Goal: Task Accomplishment & Management: Complete application form

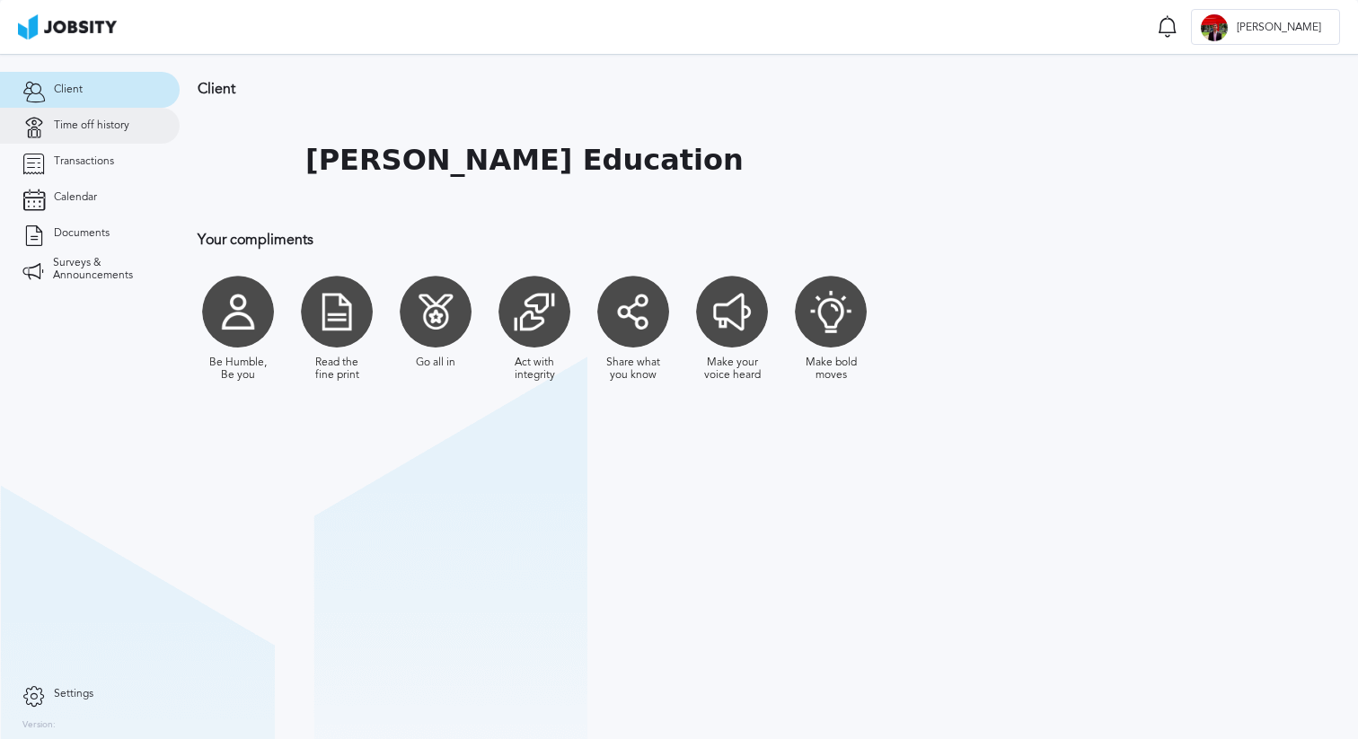
click at [102, 111] on link "Time off history" at bounding box center [90, 126] width 180 height 36
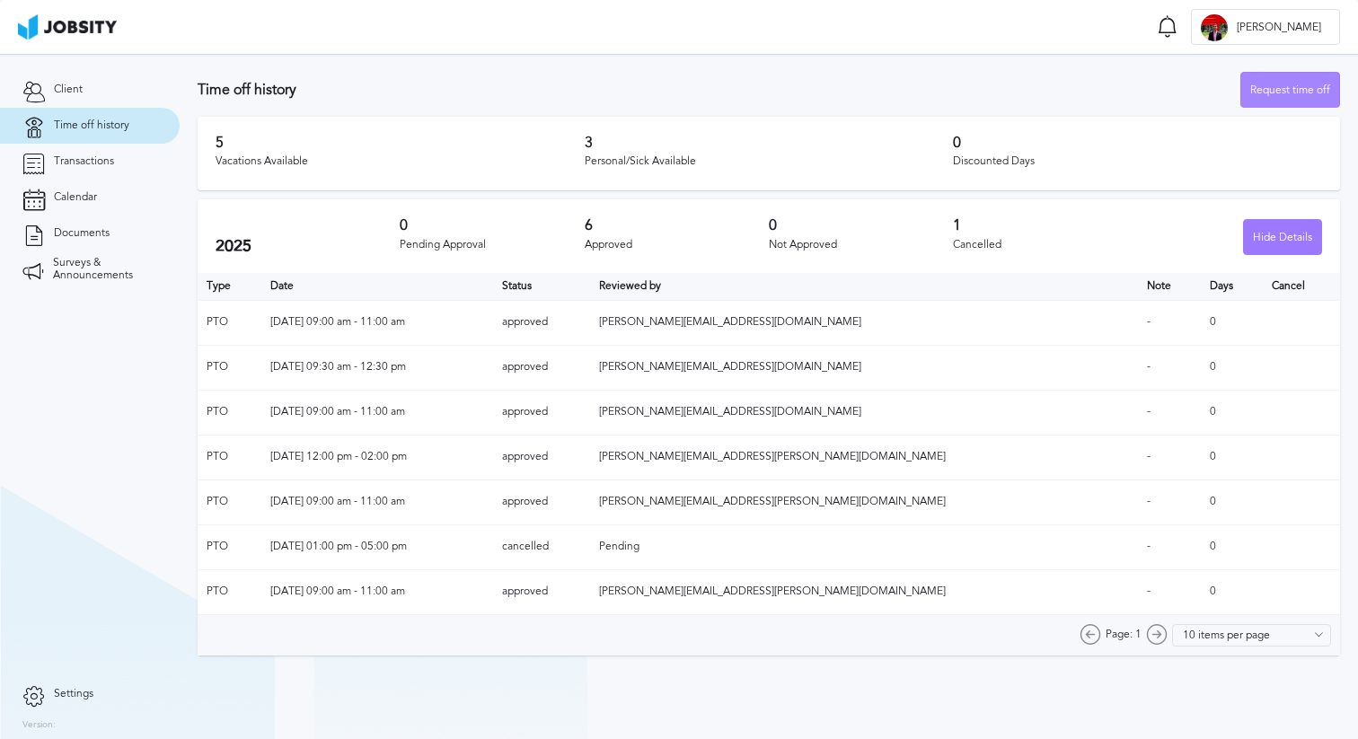
click at [1275, 86] on div "Request time off" at bounding box center [1290, 91] width 98 height 36
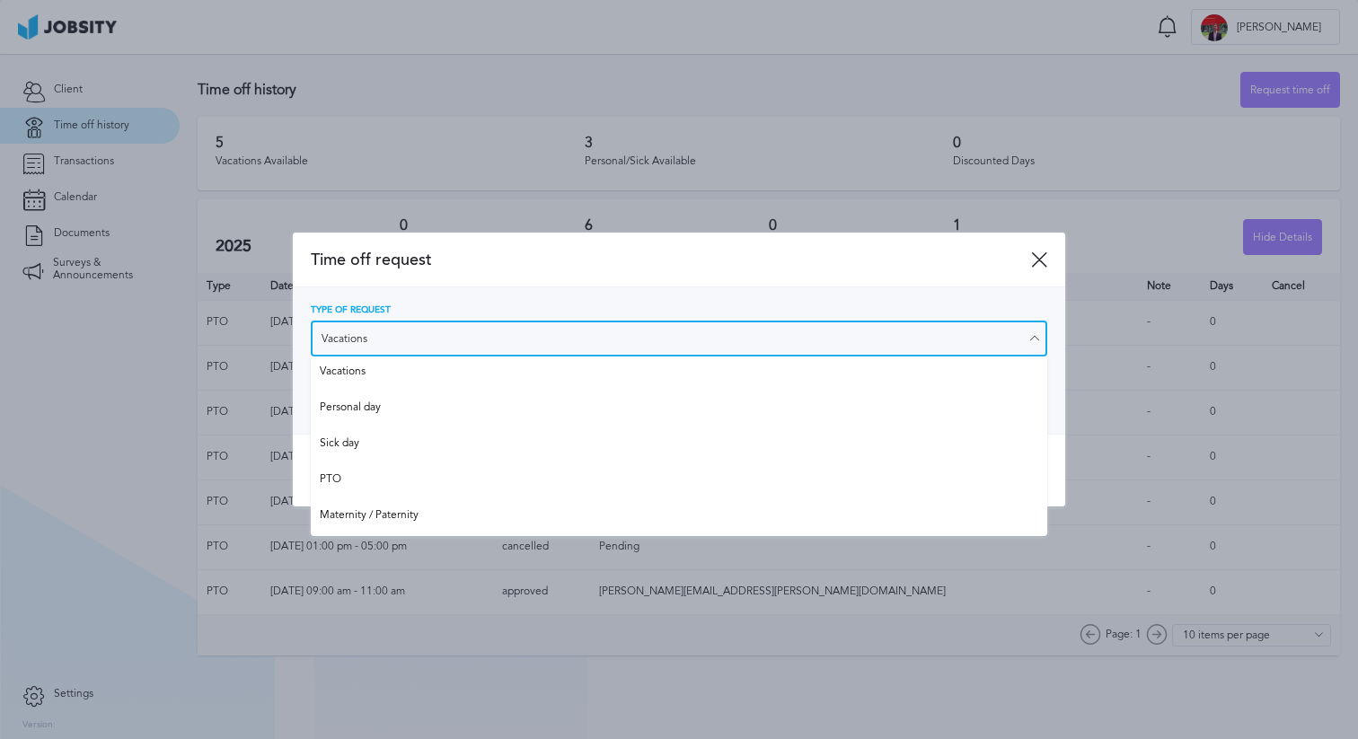
click at [410, 335] on input "Vacations" at bounding box center [679, 339] width 736 height 36
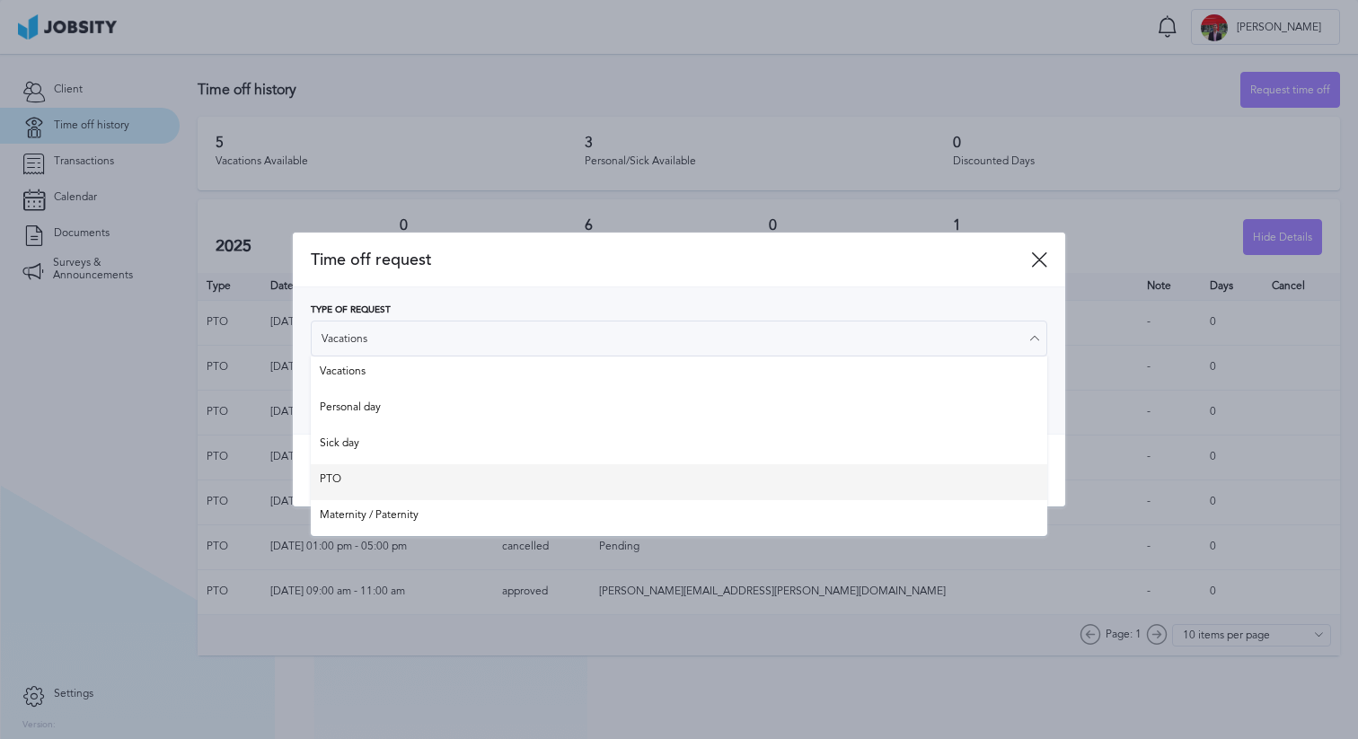
type input "PTO"
click at [365, 488] on div "Time off request Type of Request PTO Vacations Personal day Sick day PTO Matern…" at bounding box center [679, 370] width 772 height 275
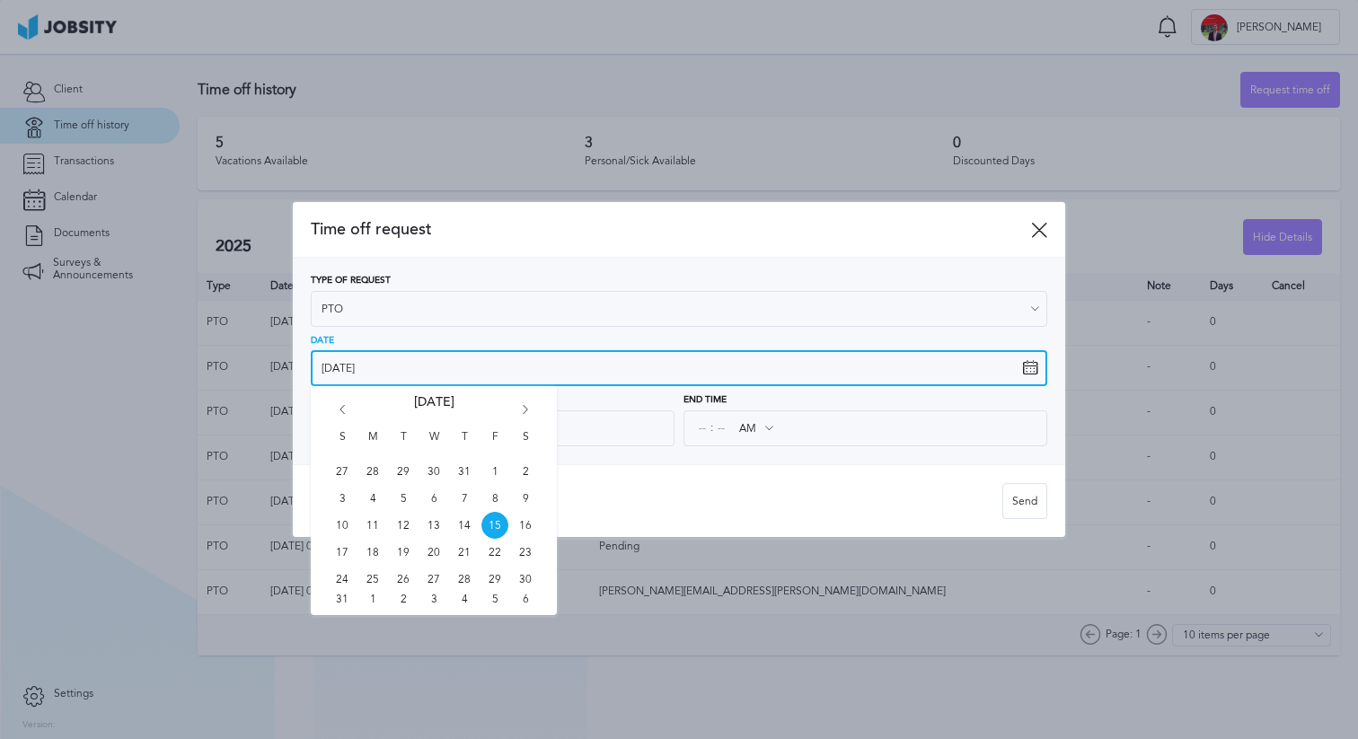
click at [386, 365] on input "[DATE]" at bounding box center [679, 368] width 736 height 36
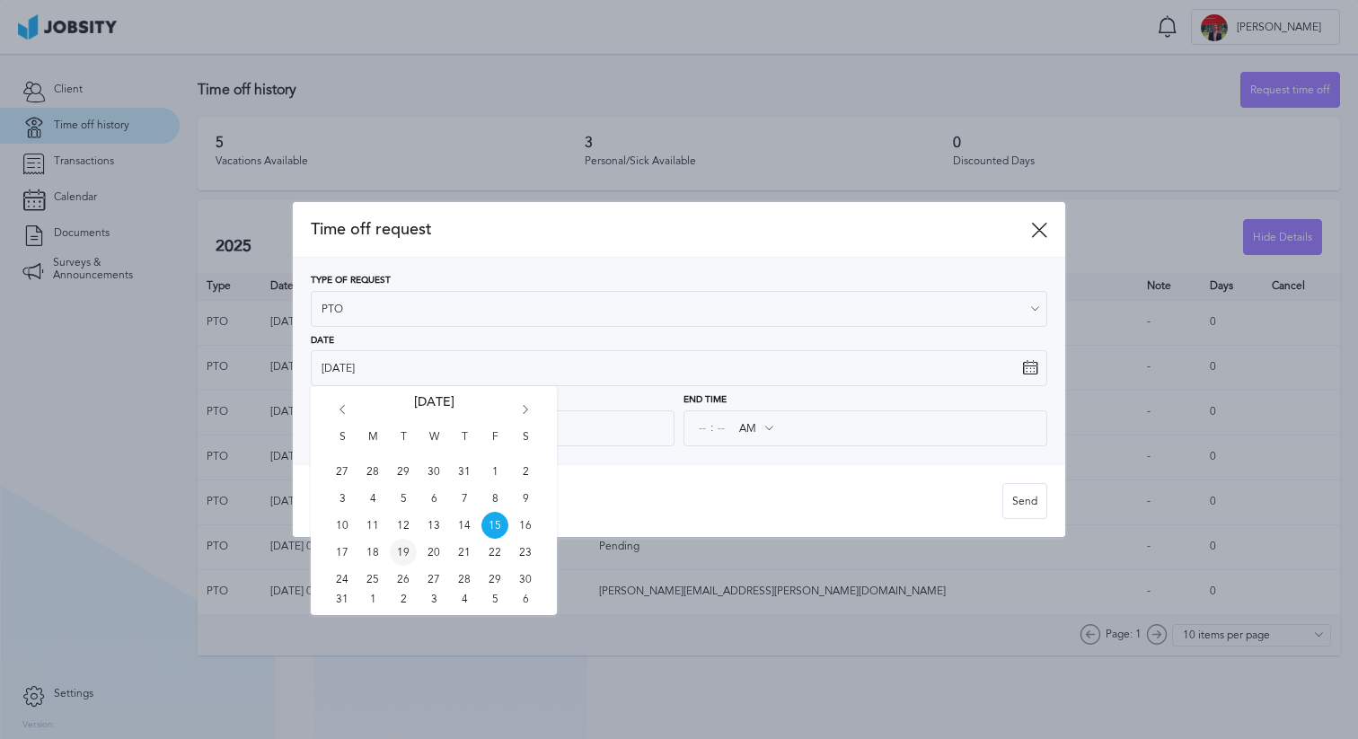
click at [405, 549] on span "19" at bounding box center [403, 552] width 27 height 27
type input "[DATE]"
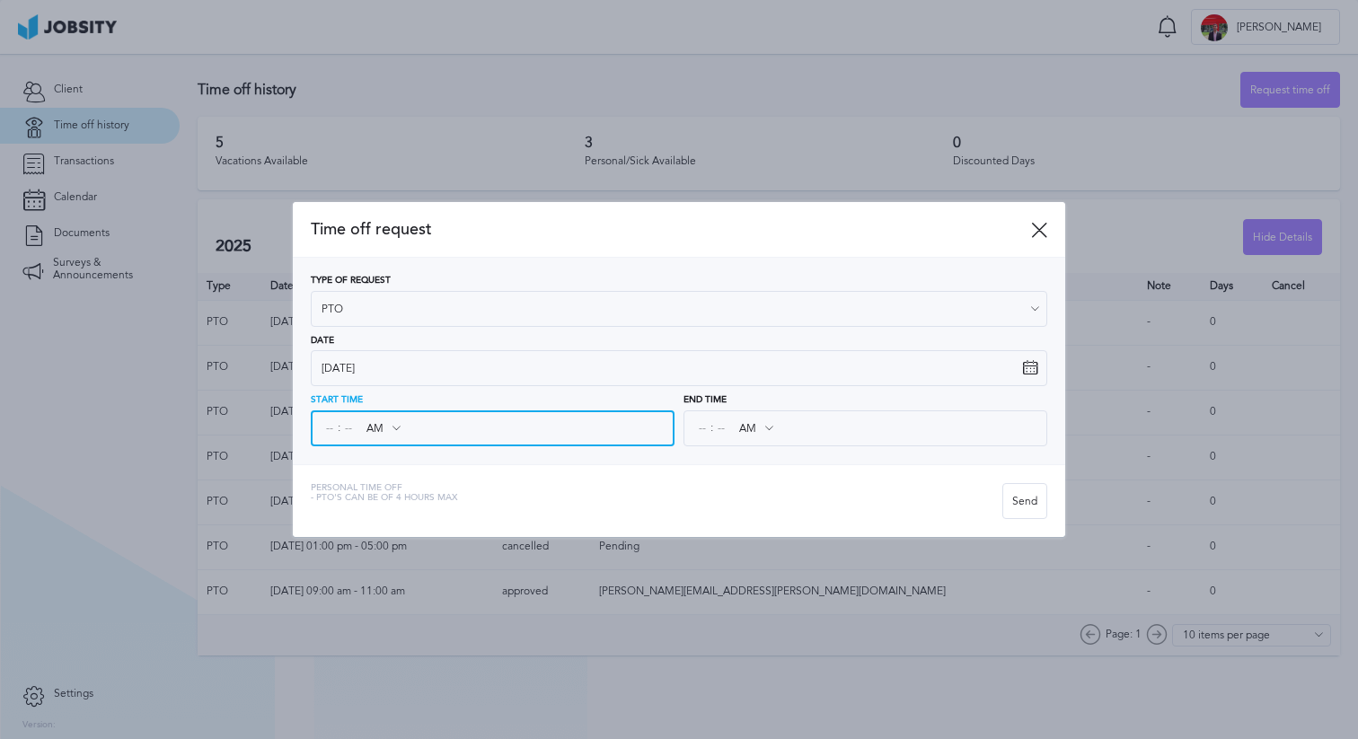
click at [331, 426] on input at bounding box center [329, 428] width 16 height 32
type input "09"
click at [345, 433] on input at bounding box center [348, 428] width 16 height 32
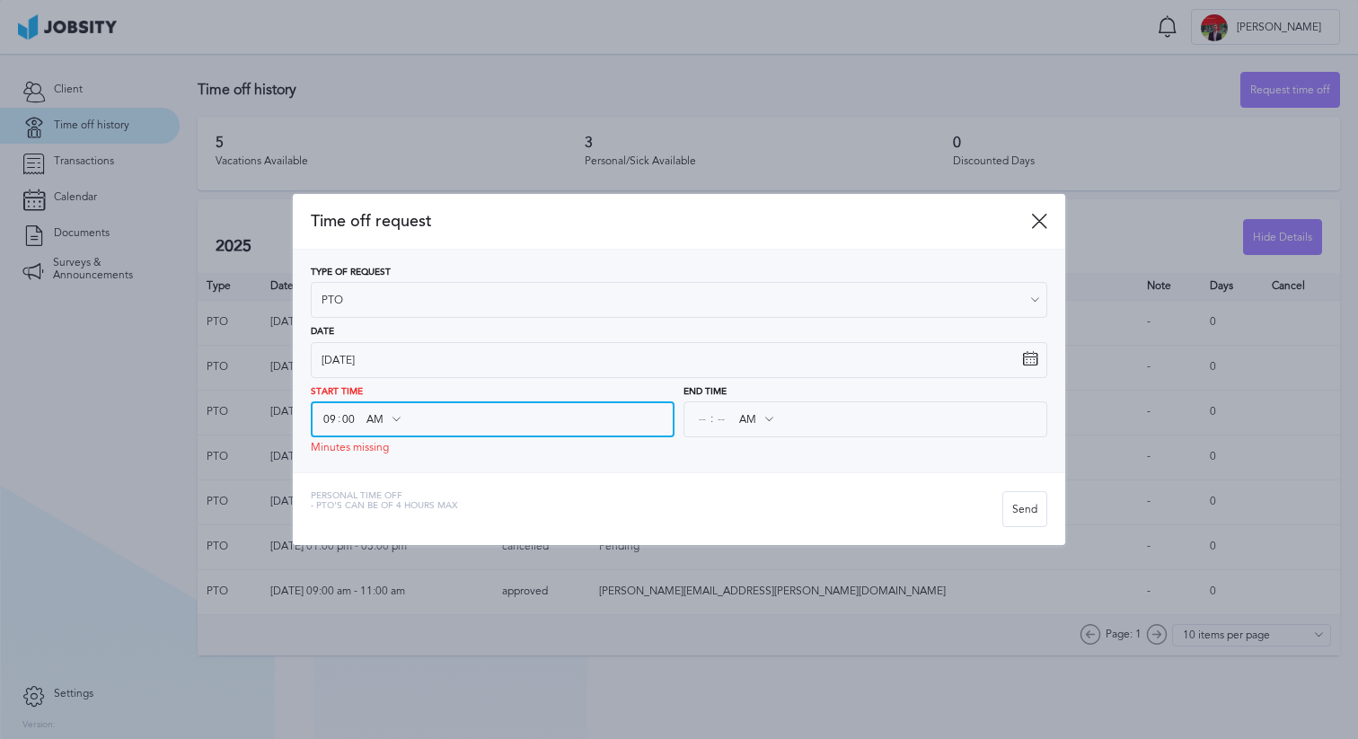
type input "00"
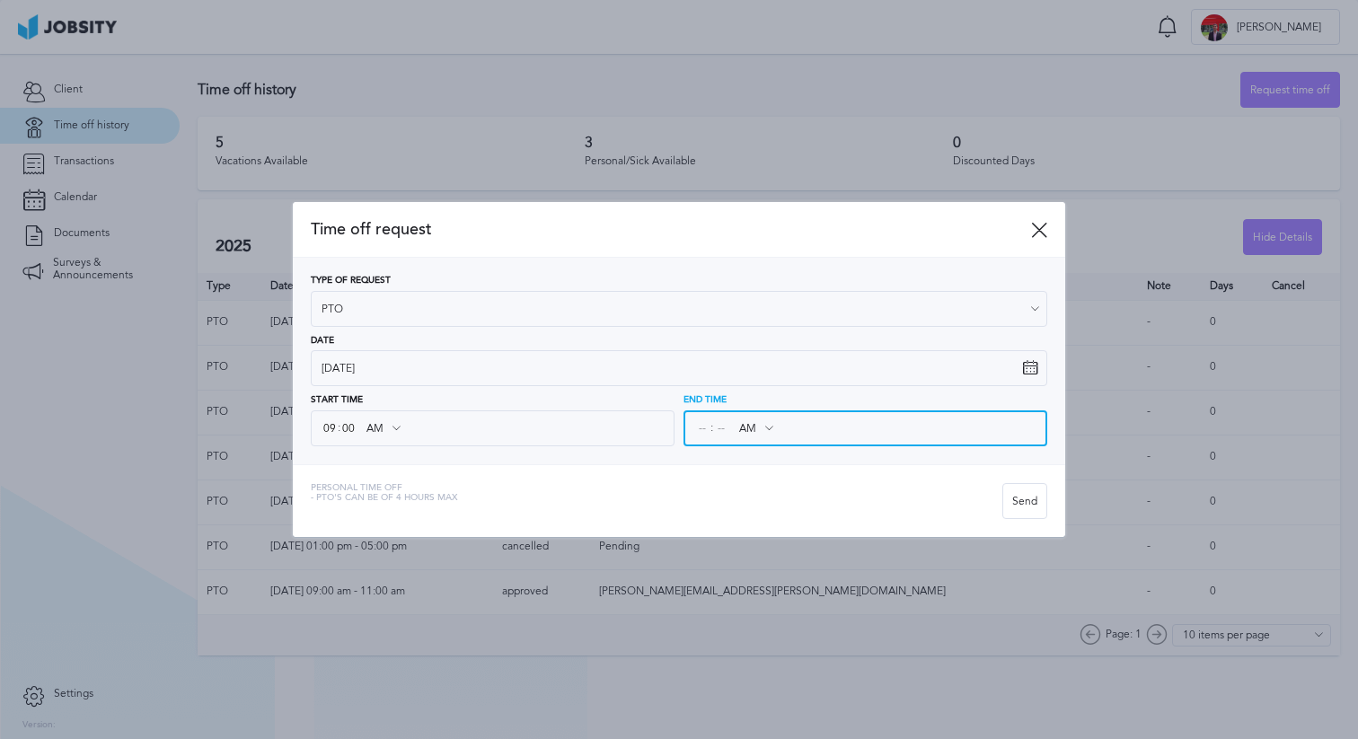
click at [698, 425] on input at bounding box center [702, 428] width 16 height 32
type input "11"
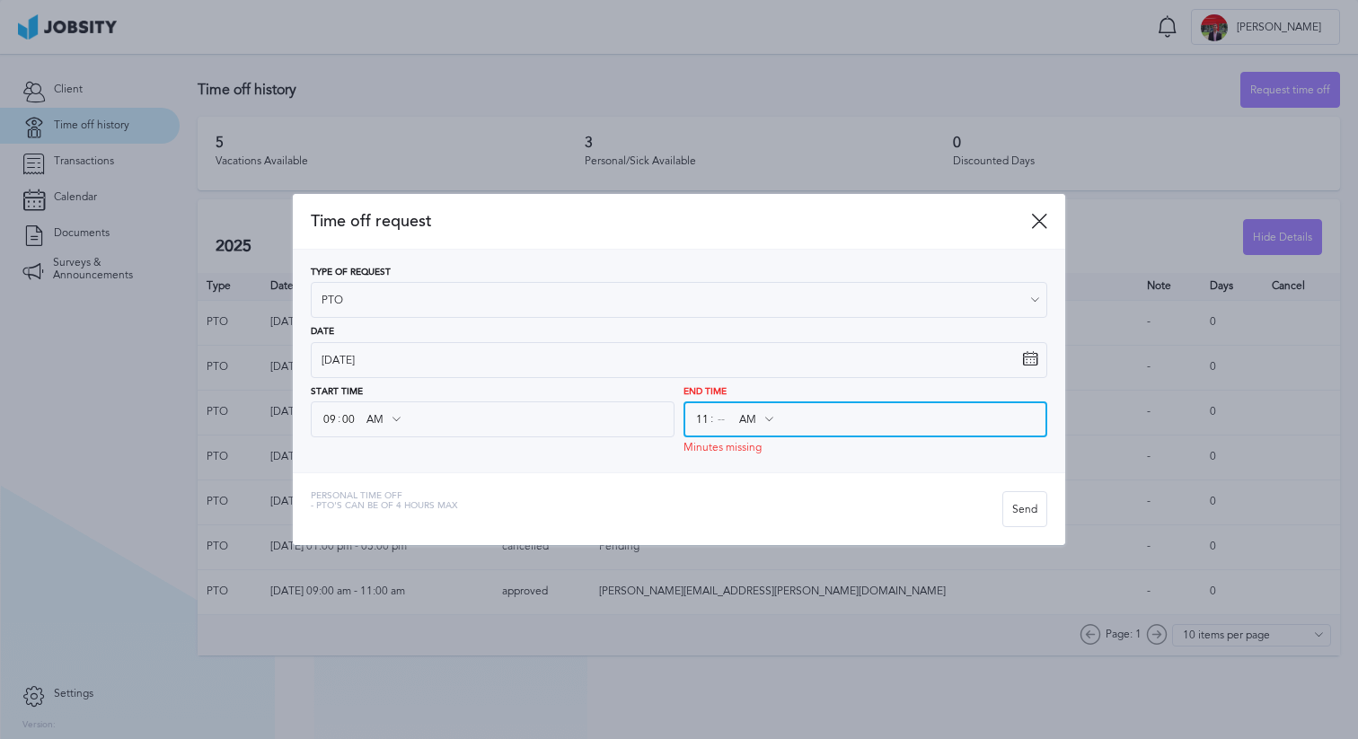
click at [717, 435] on input at bounding box center [721, 419] width 16 height 32
type input "00"
click at [796, 496] on div "Personal Time Off - PTO's can be of 4 hours max" at bounding box center [656, 509] width 691 height 36
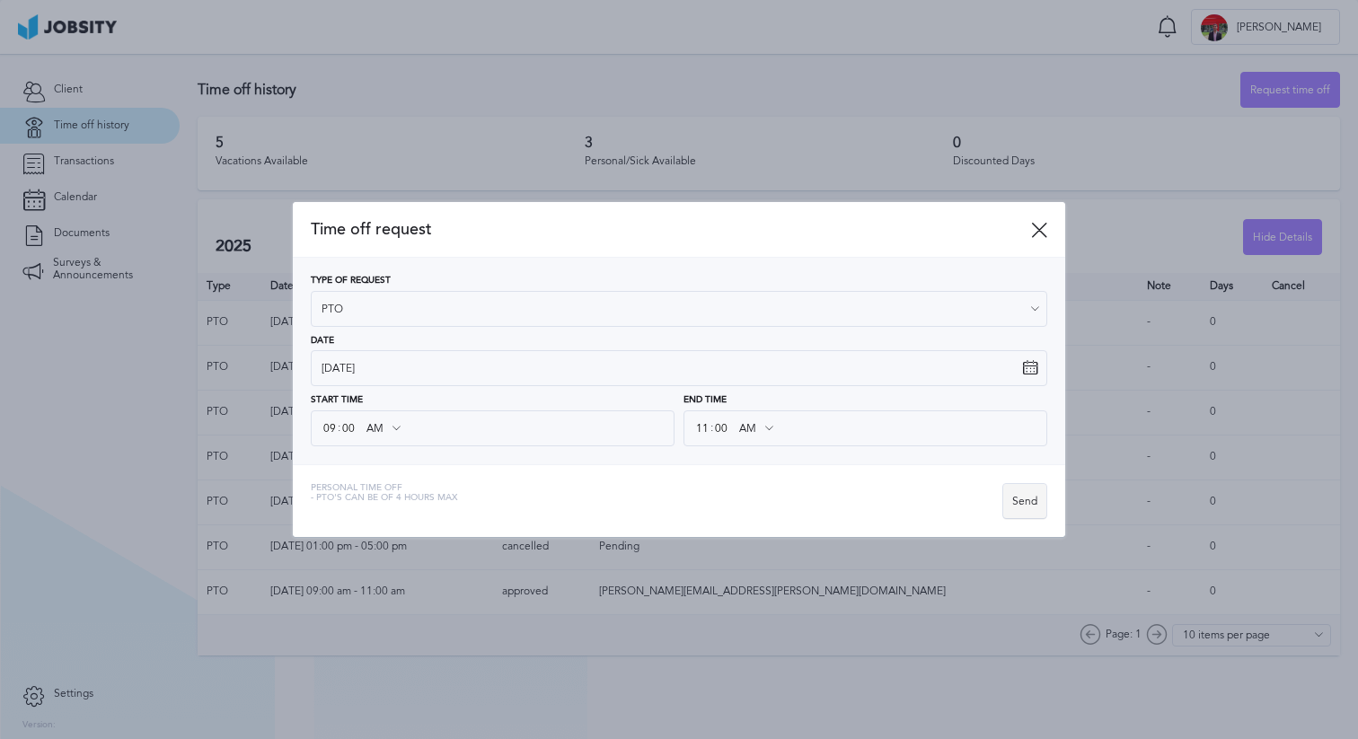
click at [1019, 506] on div "Send" at bounding box center [1024, 502] width 43 height 36
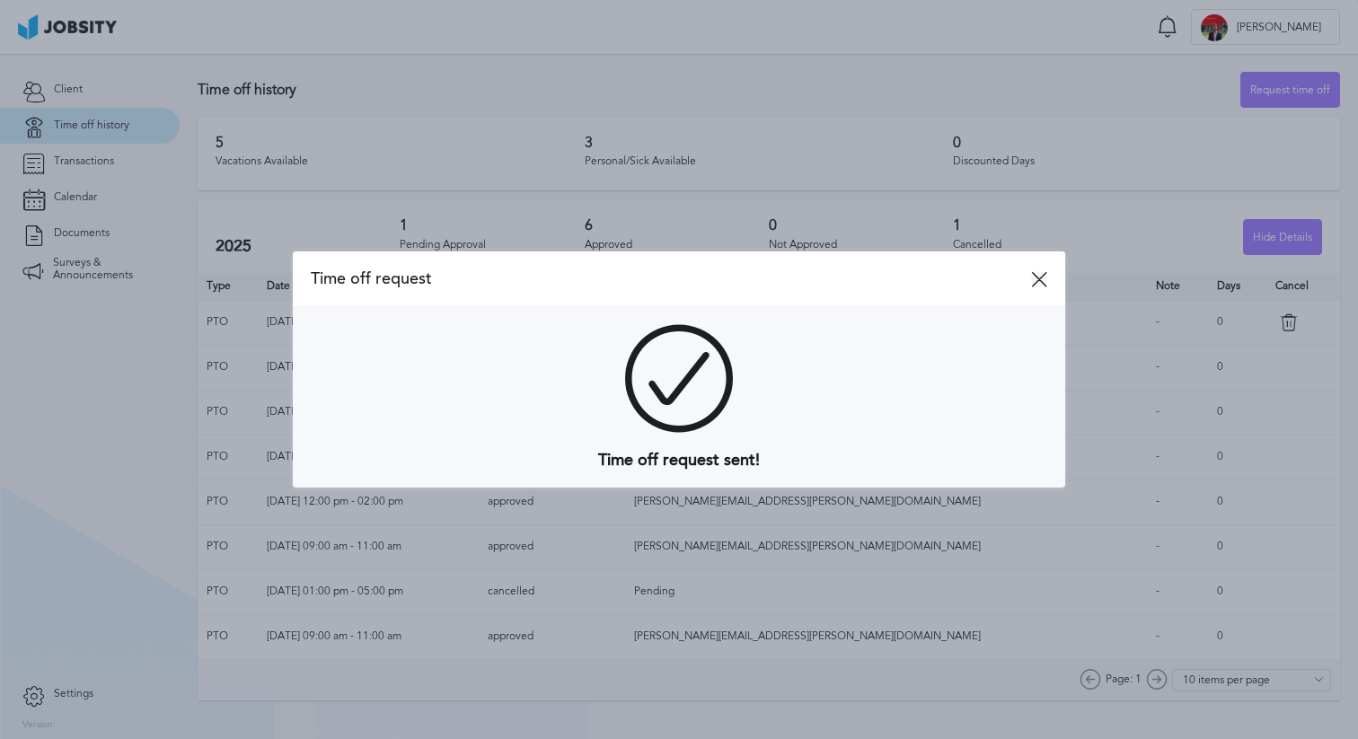
click at [1041, 285] on icon at bounding box center [1039, 279] width 16 height 16
